Goal: Understand process/instructions

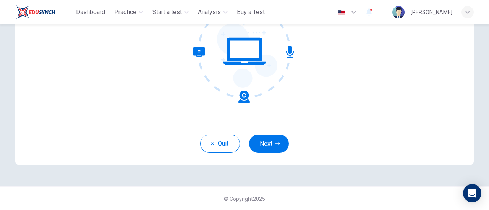
scroll to position [107, 0]
click at [262, 147] on button "Next" at bounding box center [269, 143] width 40 height 18
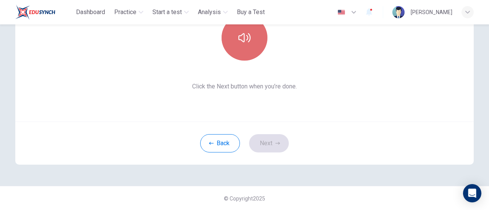
click at [239, 44] on button "button" at bounding box center [245, 38] width 46 height 46
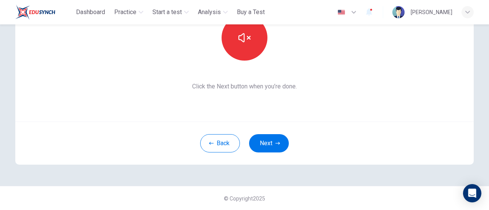
scroll to position [31, 0]
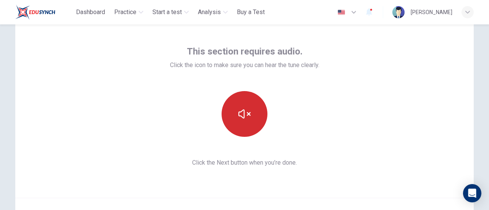
click at [254, 114] on button "button" at bounding box center [245, 114] width 46 height 46
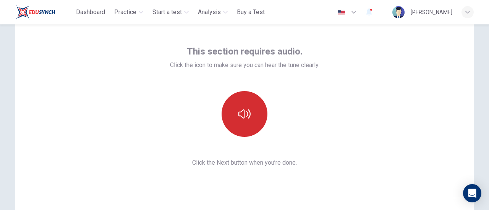
click at [254, 114] on button "button" at bounding box center [245, 114] width 46 height 46
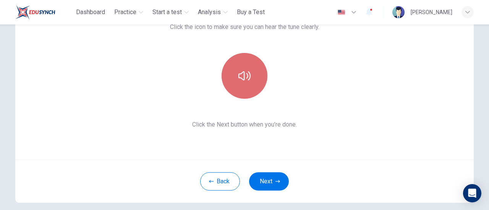
click at [244, 87] on button "button" at bounding box center [245, 76] width 46 height 46
